Goal: Task Accomplishment & Management: Complete application form

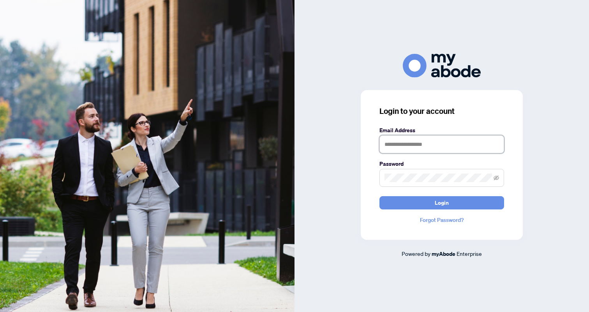
click at [398, 144] on input "text" at bounding box center [442, 144] width 125 height 18
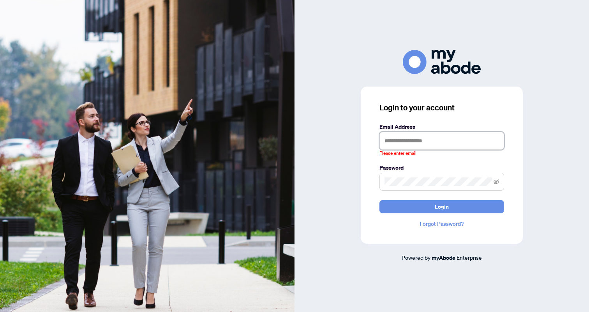
type input "**********"
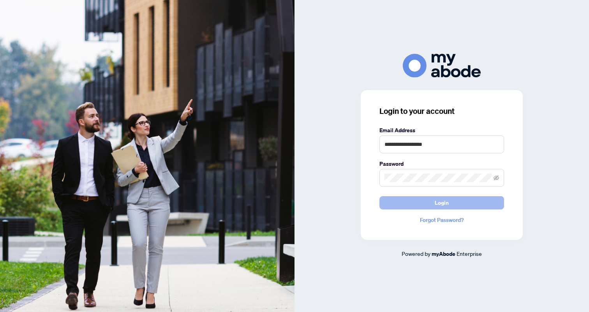
click at [428, 205] on button "Login" at bounding box center [442, 202] width 125 height 13
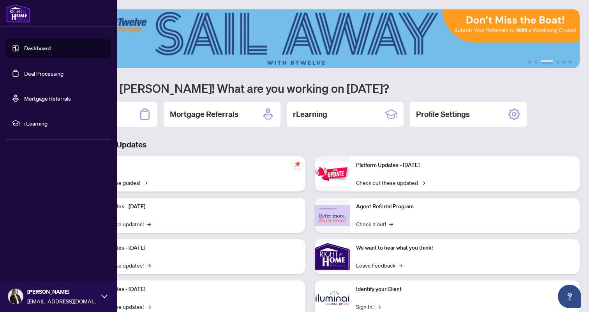
click at [58, 74] on link "Deal Processing" at bounding box center [43, 73] width 39 height 7
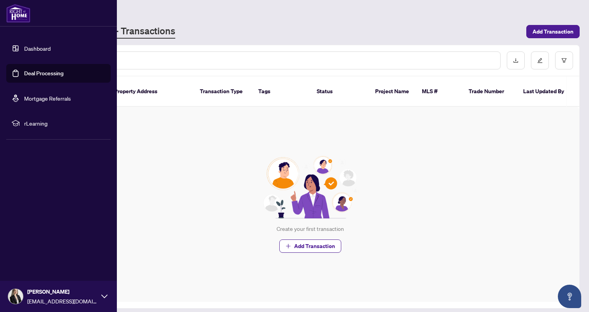
click at [47, 76] on link "Deal Processing" at bounding box center [43, 73] width 39 height 7
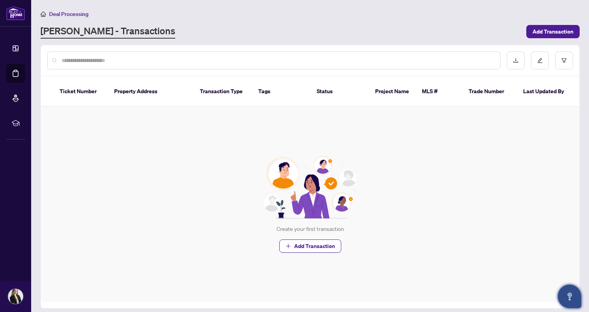
click at [558, 295] on button "Open asap" at bounding box center [569, 296] width 23 height 23
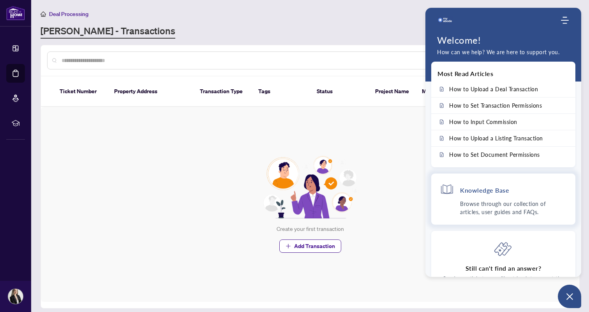
click at [531, 210] on p "Browse through our collection of articles, user guides and FAQs." at bounding box center [513, 208] width 107 height 16
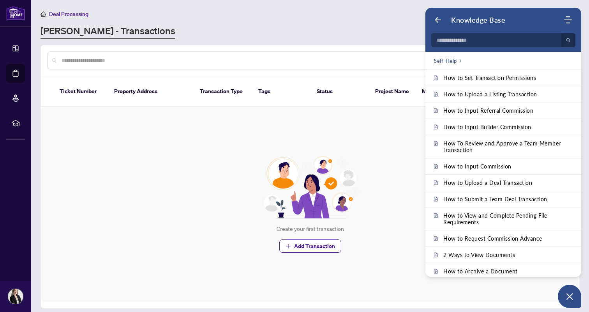
click at [309, 64] on div at bounding box center [274, 60] width 454 height 18
click at [310, 58] on input "text" at bounding box center [278, 60] width 433 height 9
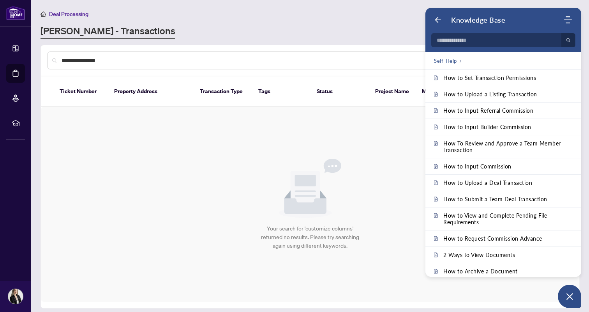
type input "**********"
click at [370, 128] on div "Your search for 'customize columns' returned no results. Please try searching a…" at bounding box center [310, 204] width 539 height 195
click at [438, 20] on icon "Back" at bounding box center [438, 20] width 8 height 8
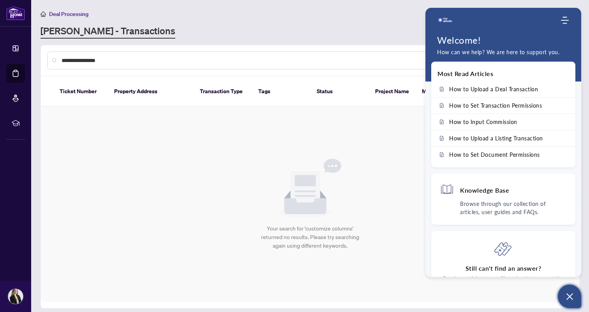
click at [573, 296] on icon "Open asap" at bounding box center [570, 297] width 10 height 10
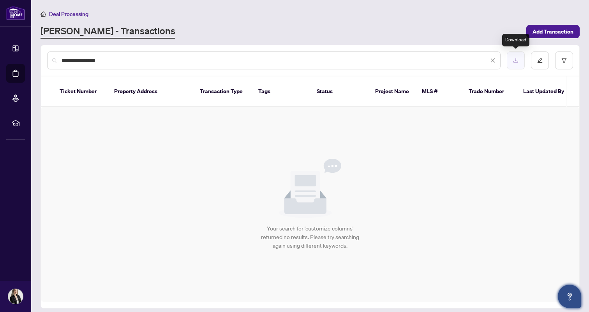
click at [513, 61] on icon "download" at bounding box center [515, 60] width 5 height 5
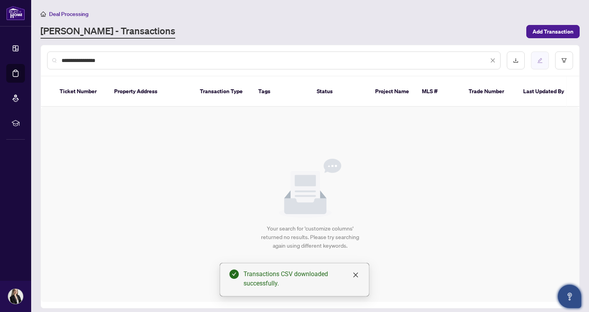
click at [539, 64] on button "button" at bounding box center [540, 60] width 18 height 18
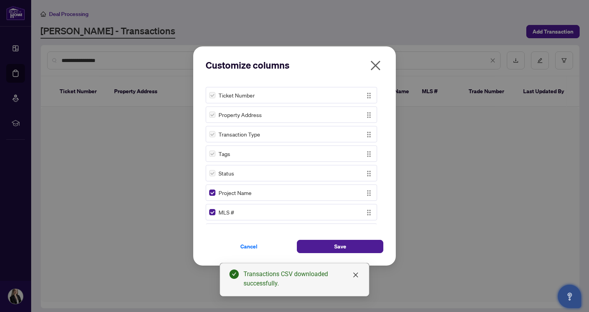
click at [379, 65] on icon "close" at bounding box center [376, 65] width 12 height 12
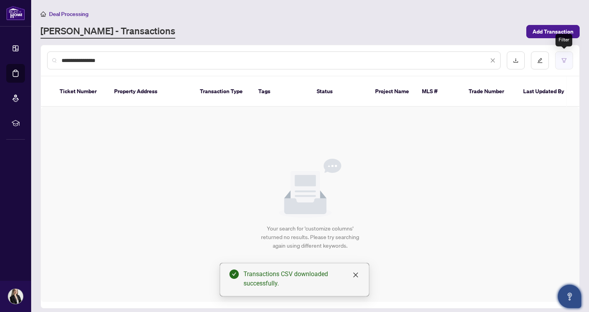
click at [564, 64] on button "button" at bounding box center [564, 60] width 18 height 18
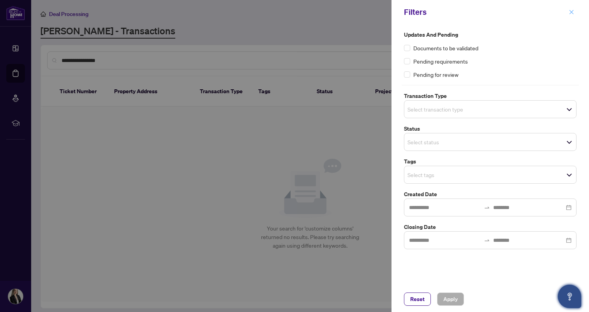
click at [571, 14] on icon "close" at bounding box center [571, 11] width 5 height 5
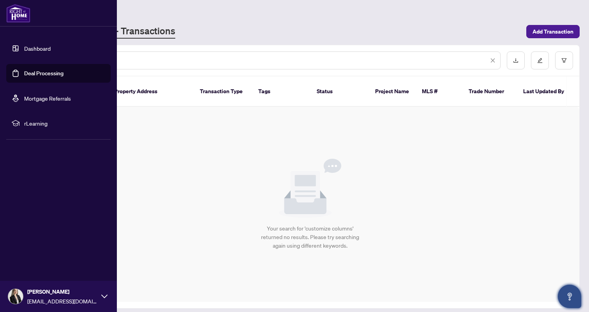
click at [32, 51] on link "Dashboard" at bounding box center [37, 48] width 27 height 7
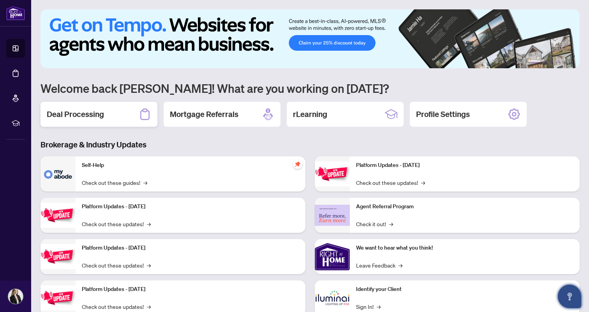
click at [101, 111] on h2 "Deal Processing" at bounding box center [75, 114] width 57 height 11
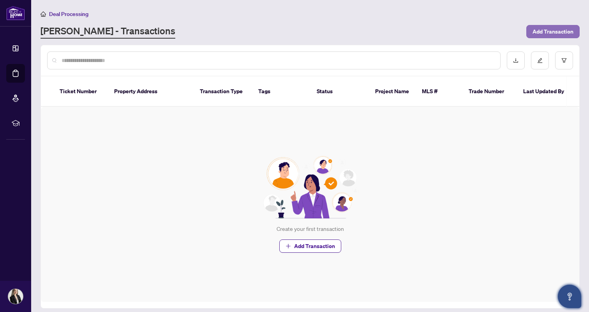
click at [543, 34] on span "Add Transaction" at bounding box center [553, 31] width 41 height 12
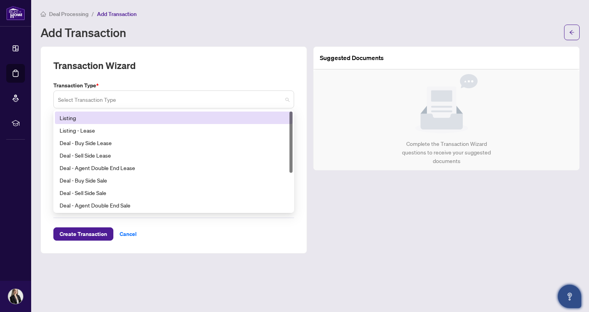
click at [290, 100] on div "Select Transaction Type" at bounding box center [173, 99] width 241 height 18
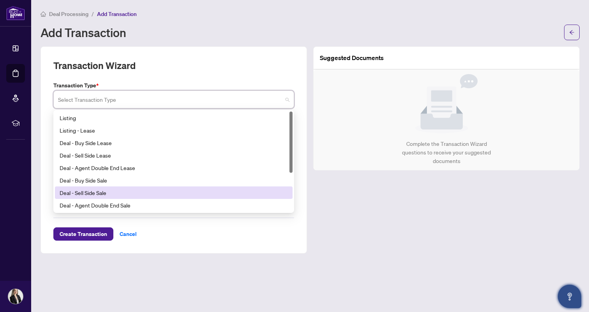
click at [141, 192] on div "Deal - Sell Side Sale" at bounding box center [174, 192] width 228 height 9
click at [287, 99] on span at bounding box center [174, 99] width 232 height 15
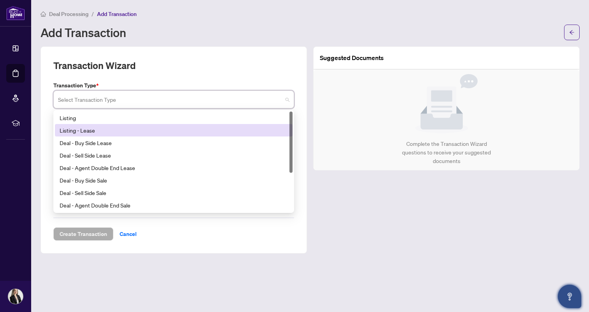
click at [253, 133] on div "Listing - Lease" at bounding box center [174, 130] width 228 height 9
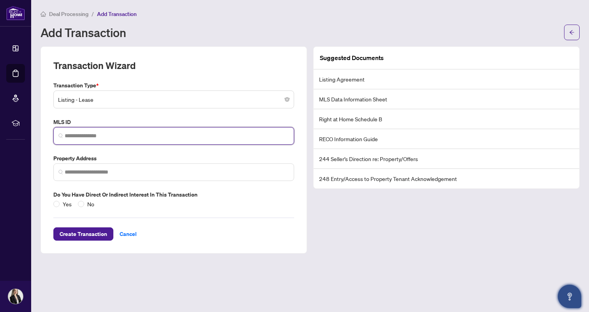
click at [282, 137] on input "search" at bounding box center [177, 136] width 225 height 8
